Goal: Task Accomplishment & Management: Complete application form

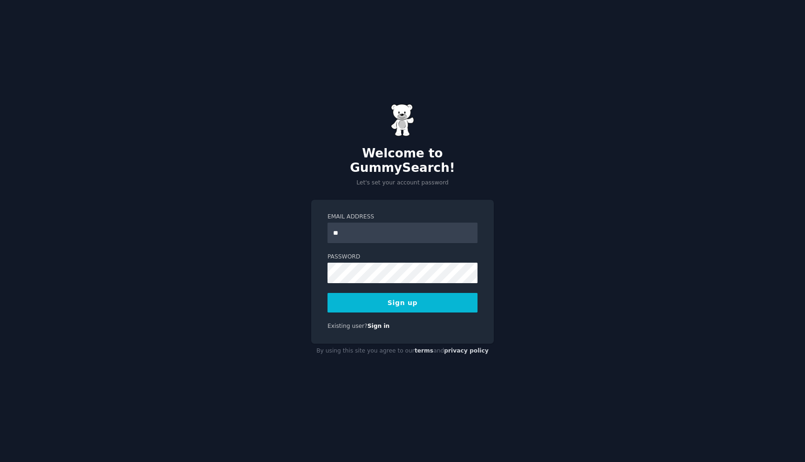
type input "**********"
click at [412, 293] on button "Sign up" at bounding box center [403, 303] width 150 height 20
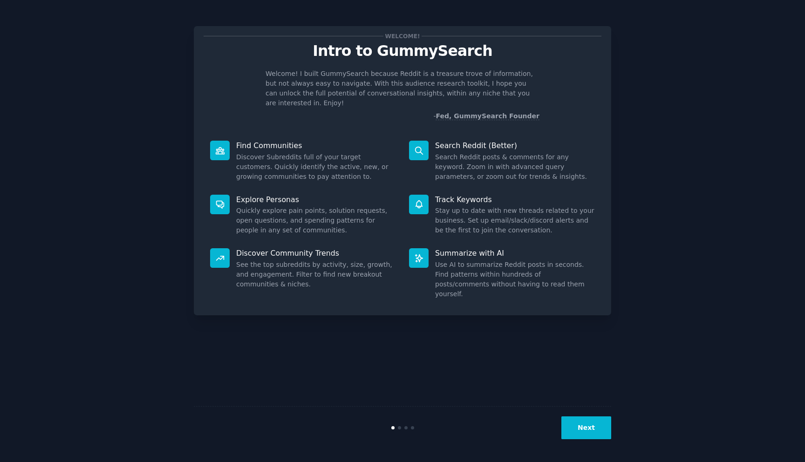
click at [587, 422] on button "Next" at bounding box center [587, 428] width 50 height 23
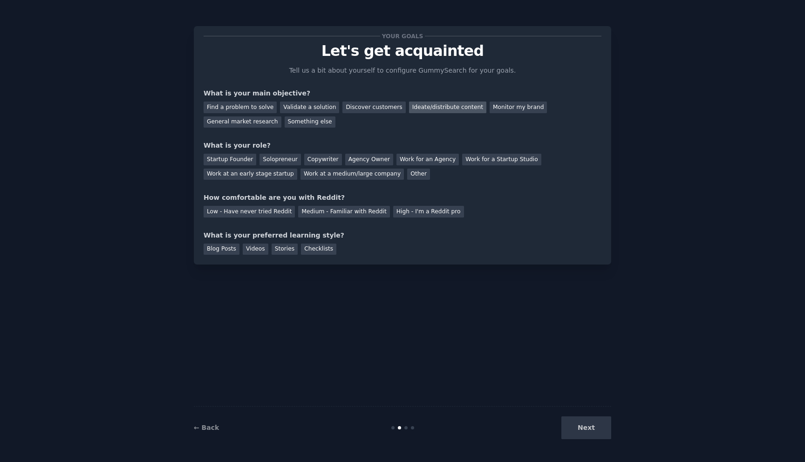
click at [431, 106] on div "Ideate/distribute content" at bounding box center [447, 108] width 77 height 12
click at [497, 103] on div "Monitor my brand" at bounding box center [518, 108] width 57 height 12
click at [253, 122] on div "General market research" at bounding box center [243, 122] width 78 height 12
click at [271, 162] on div "Solopreneur" at bounding box center [280, 160] width 41 height 12
click at [322, 213] on div "Medium - Familiar with Reddit" at bounding box center [343, 212] width 91 height 12
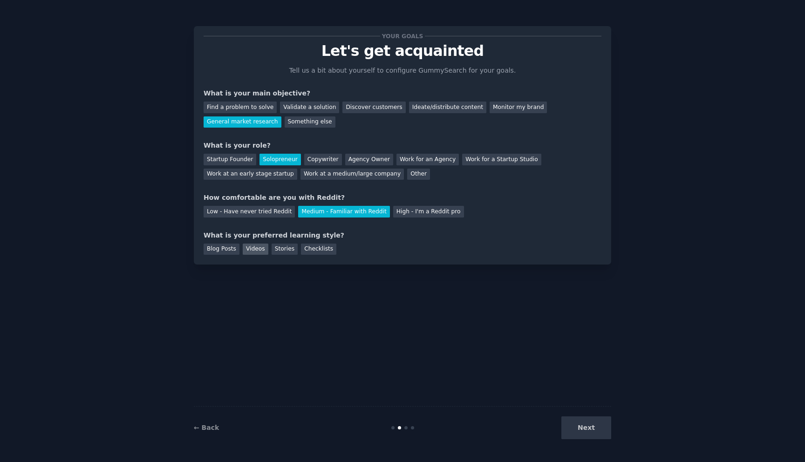
click at [247, 250] on div "Videos" at bounding box center [256, 250] width 26 height 12
click at [585, 418] on button "Next" at bounding box center [587, 428] width 50 height 23
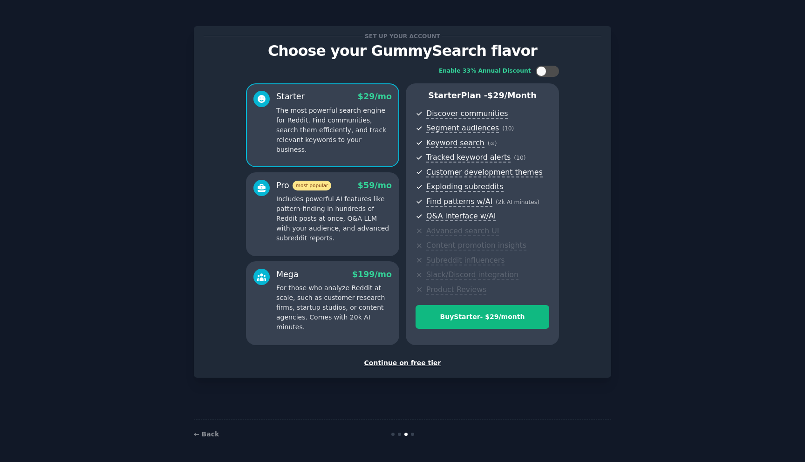
click at [409, 360] on div "Continue on free tier" at bounding box center [403, 363] width 398 height 10
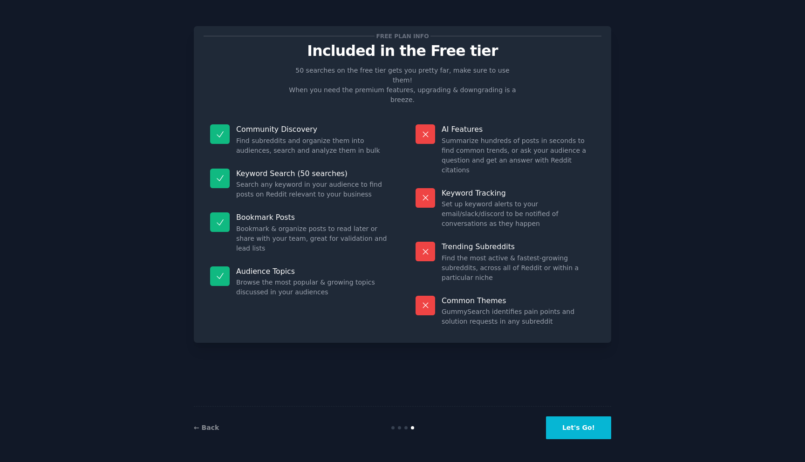
click at [572, 433] on button "Let's Go!" at bounding box center [578, 428] width 65 height 23
